Goal: Task Accomplishment & Management: Manage account settings

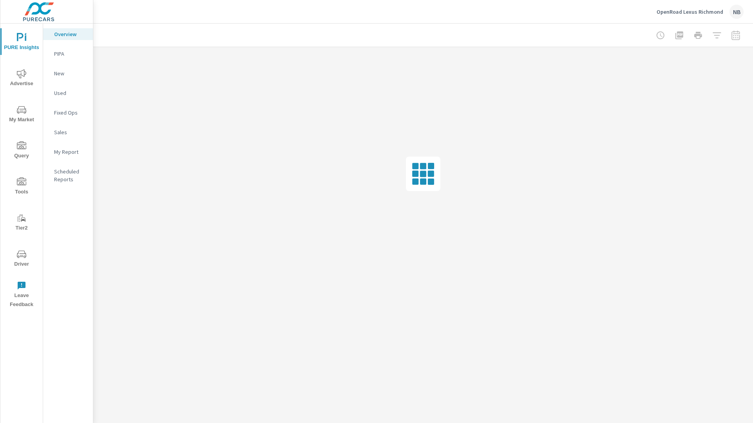
click at [20, 258] on span "Driver" at bounding box center [22, 258] width 38 height 19
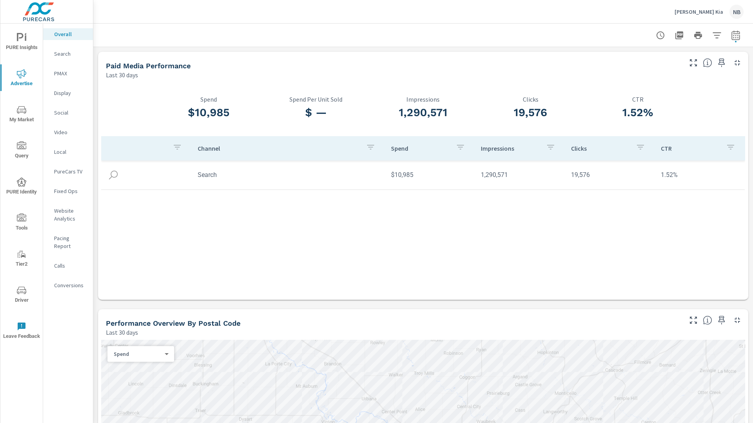
click at [712, 10] on p "[PERSON_NAME] Kia" at bounding box center [698, 11] width 49 height 7
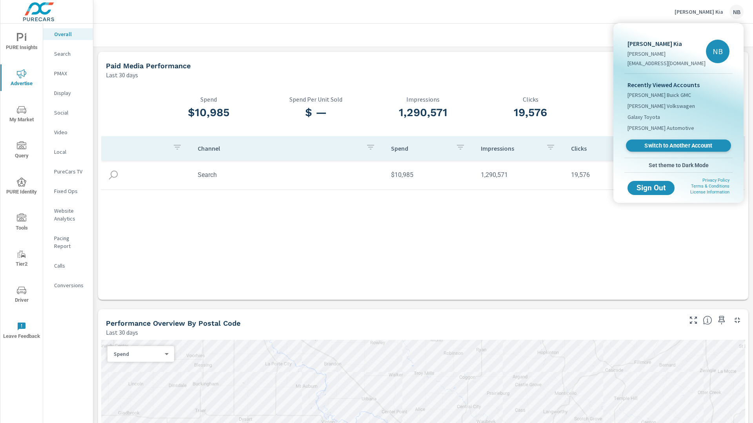
click at [658, 148] on span "Switch to Another Account" at bounding box center [678, 145] width 96 height 7
